Goal: Information Seeking & Learning: Learn about a topic

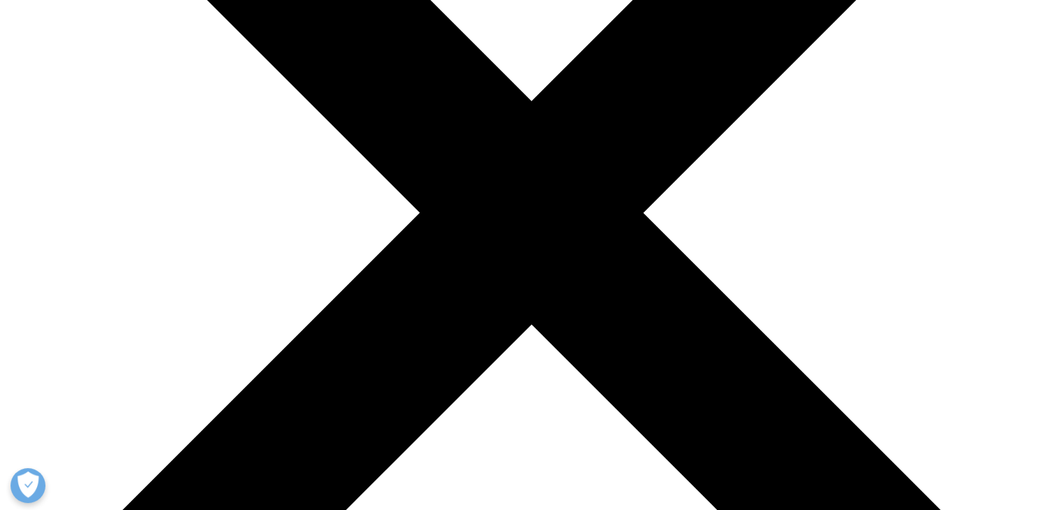
scroll to position [335, 0]
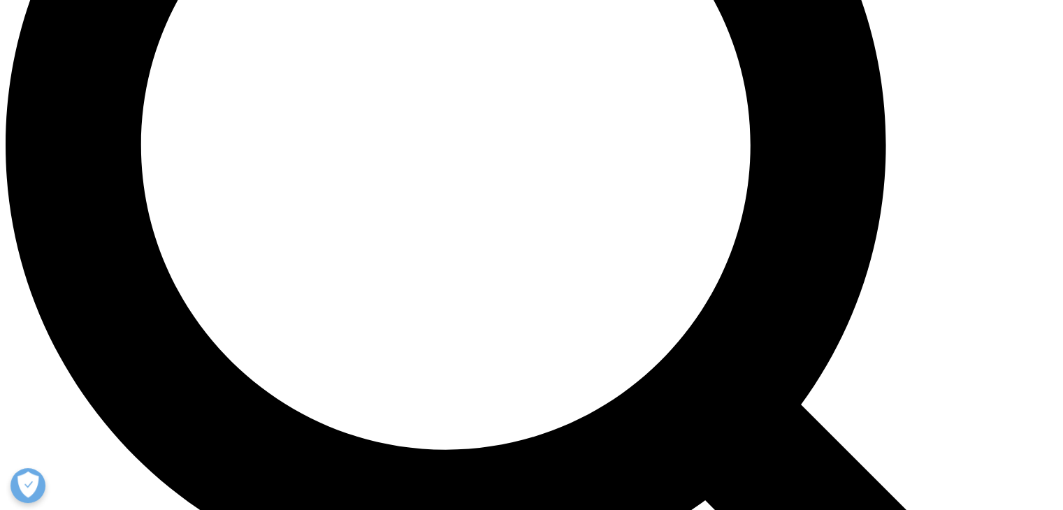
scroll to position [1341, 0]
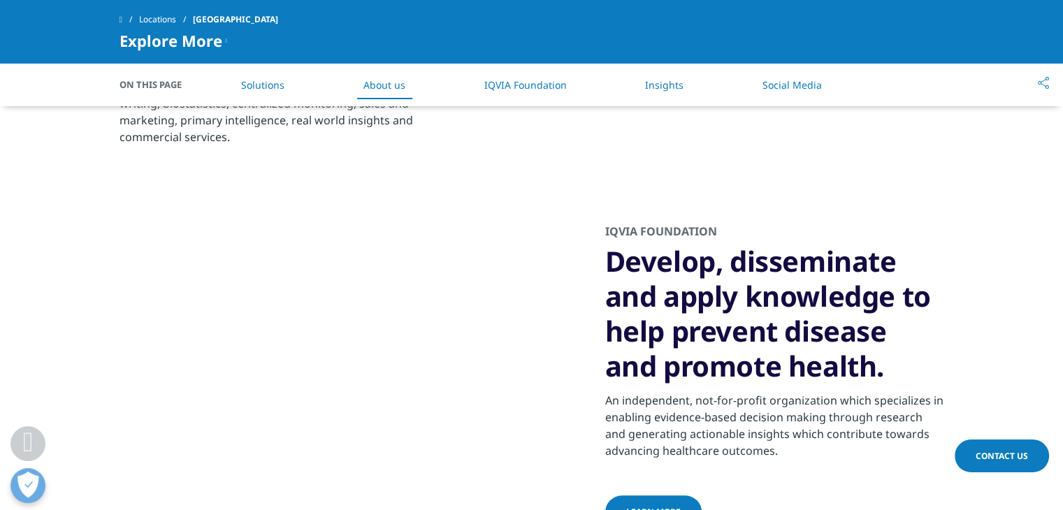
click at [635, 506] on span "learn more" at bounding box center [653, 512] width 54 height 12
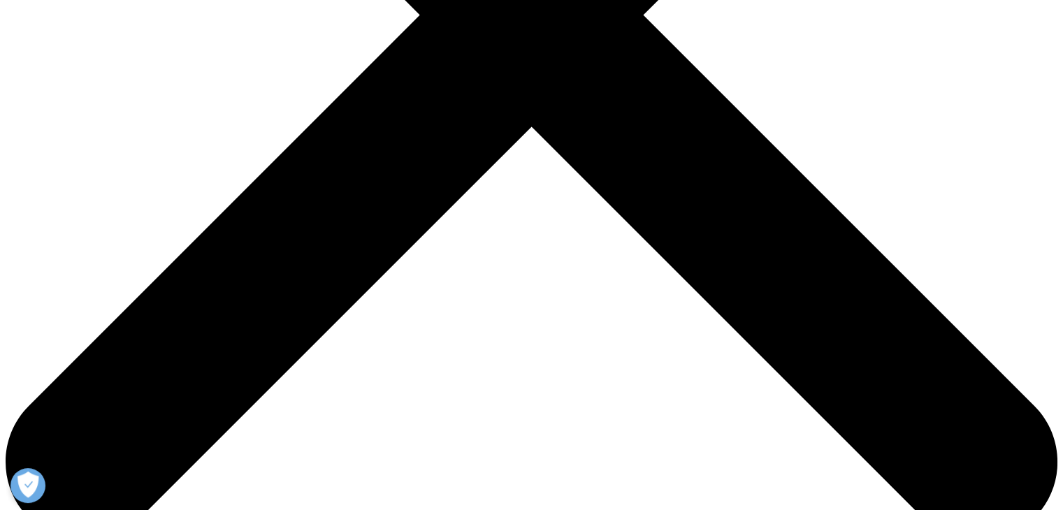
scroll to position [597, 0]
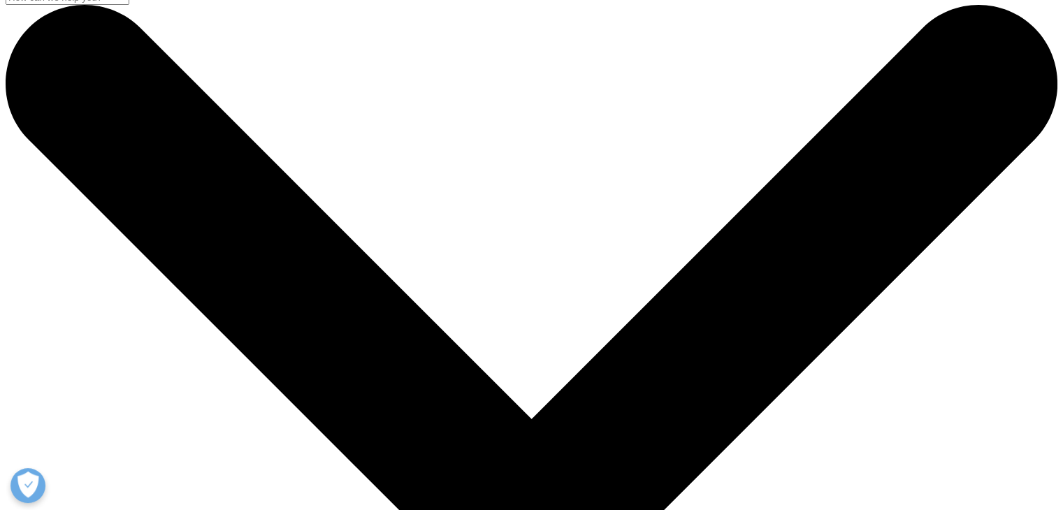
scroll to position [0, 0]
